Goal: Task Accomplishment & Management: Use online tool/utility

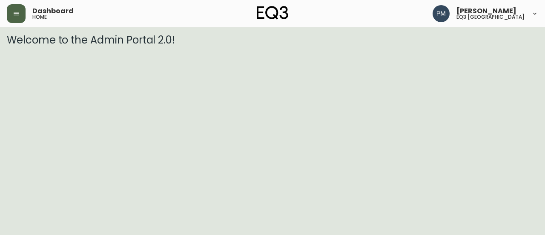
click at [16, 17] on icon "button" at bounding box center [16, 13] width 7 height 7
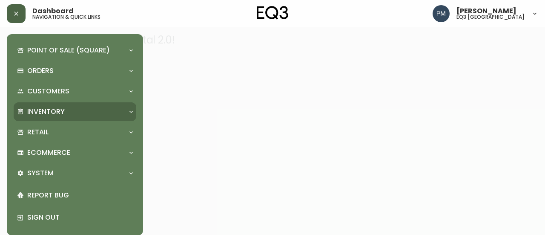
click at [47, 107] on p "Inventory" at bounding box center [45, 111] width 37 height 9
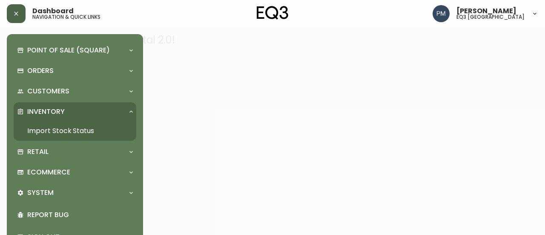
click at [47, 128] on link "Import Stock Status" at bounding box center [75, 131] width 123 height 20
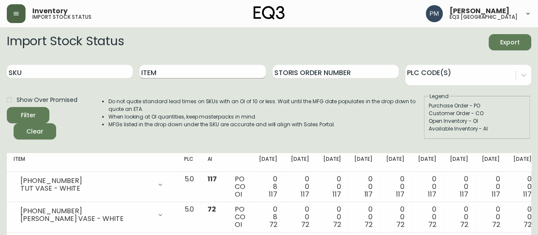
click at [195, 74] on input "Item" at bounding box center [203, 72] width 126 height 14
type input "[PERSON_NAME]"
click at [7, 107] on button "Filter" at bounding box center [28, 115] width 43 height 16
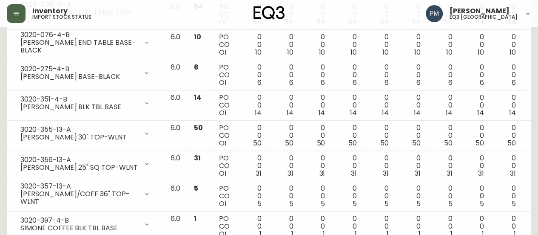
scroll to position [233, 0]
